Goal: Find specific page/section

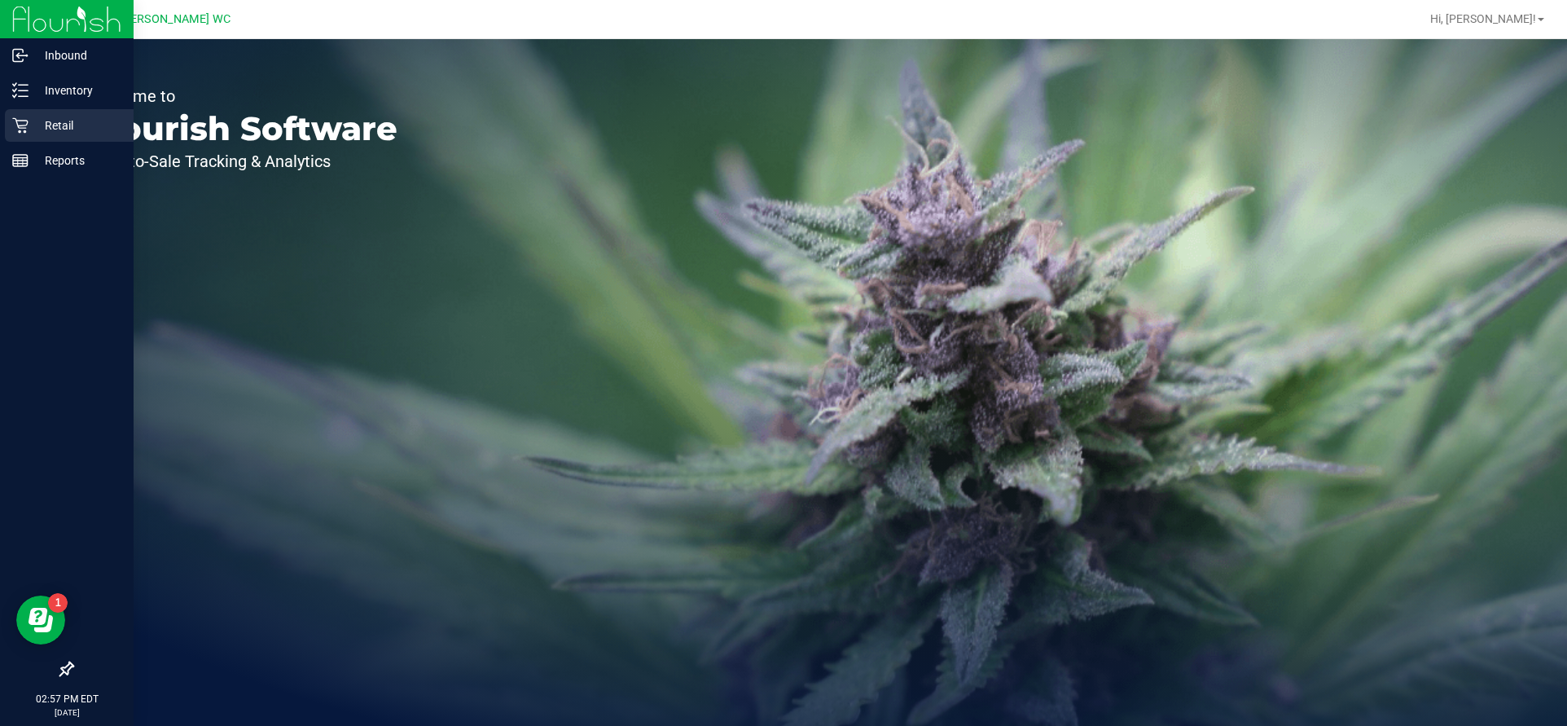
click at [11, 113] on div "Retail" at bounding box center [69, 125] width 129 height 33
